Goal: Check status: Check status

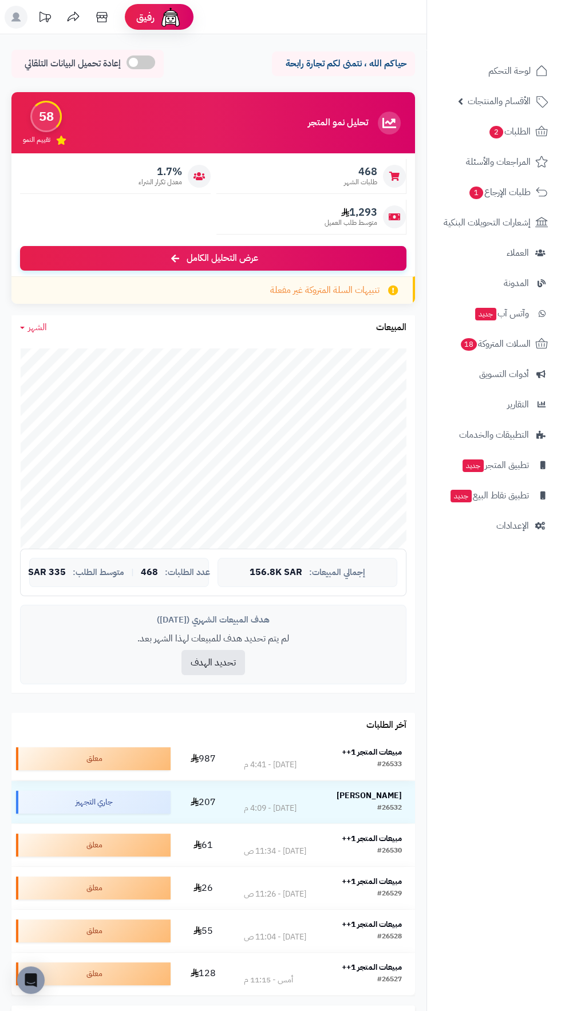
click at [379, 743] on td "مبيعات المتجر 1++ #26533 [DATE] - 4:41 م" at bounding box center [323, 759] width 184 height 42
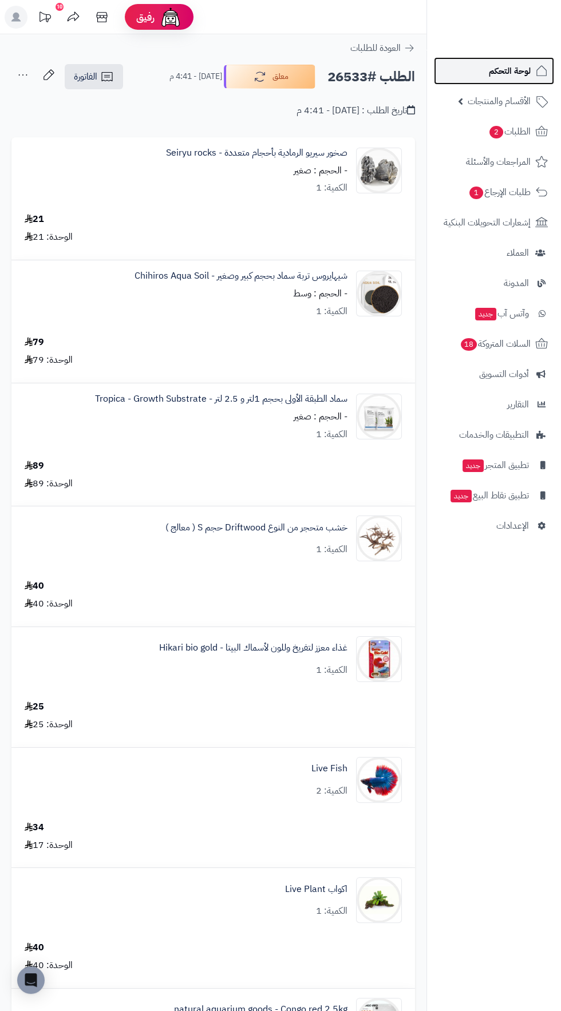
click at [507, 77] on span "لوحة التحكم" at bounding box center [510, 71] width 42 height 16
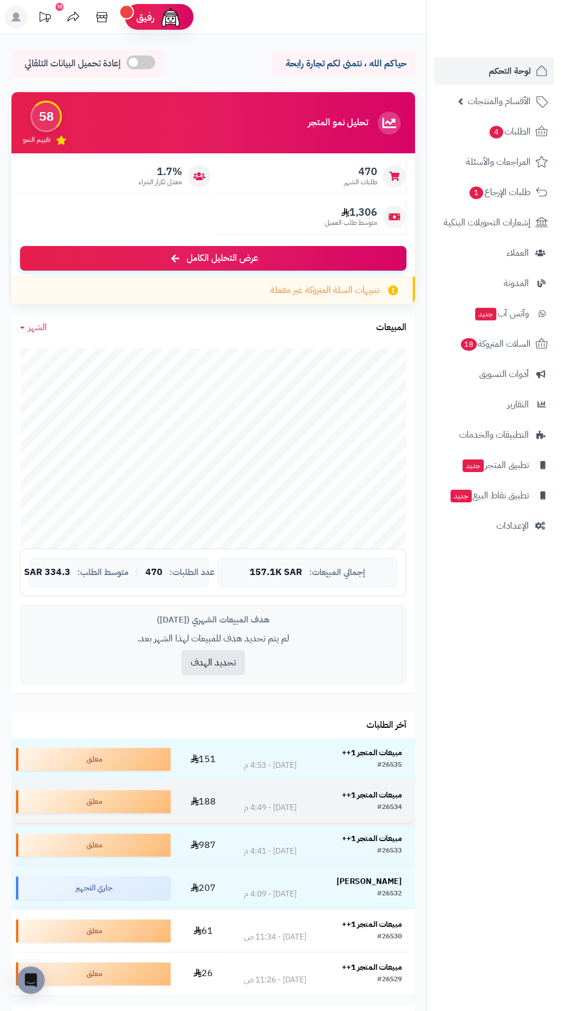
click at [382, 789] on strong "مبيعات المتجر 1++" at bounding box center [372, 795] width 60 height 12
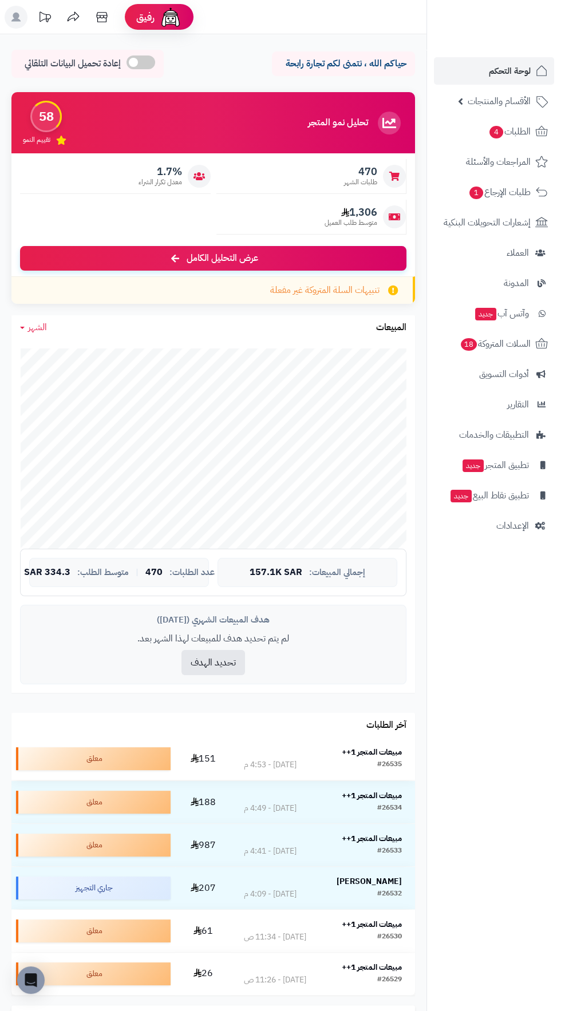
click at [366, 762] on div "#26535 اليوم - 4:53 م" at bounding box center [323, 764] width 158 height 11
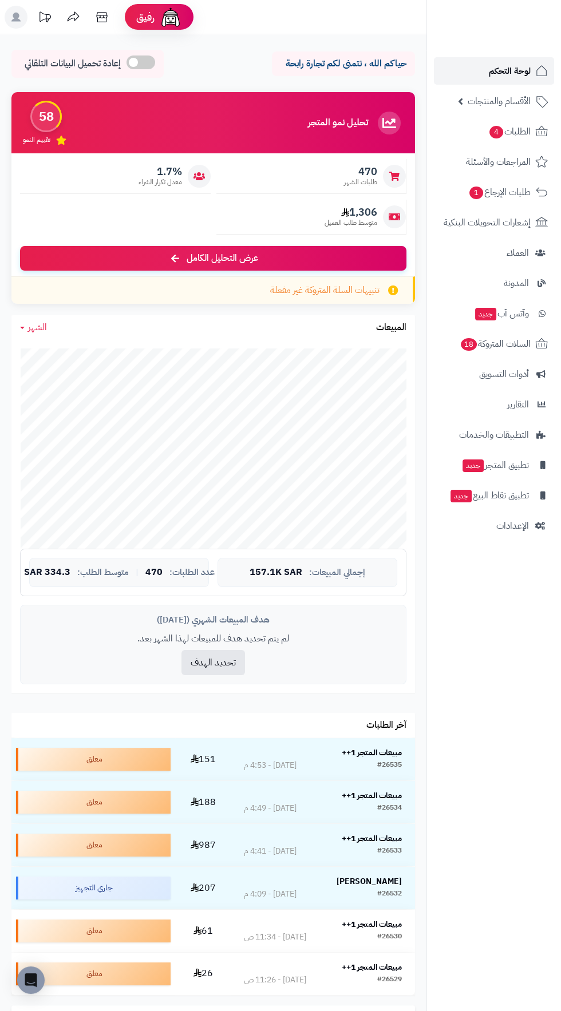
click at [506, 70] on span "لوحة التحكم" at bounding box center [510, 71] width 42 height 16
